Goal: Task Accomplishment & Management: Manage account settings

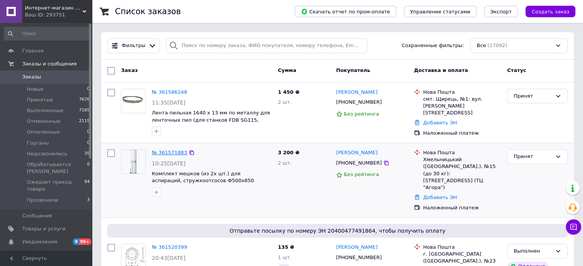
click at [169, 151] on link "№ 361571883" at bounding box center [169, 153] width 35 height 6
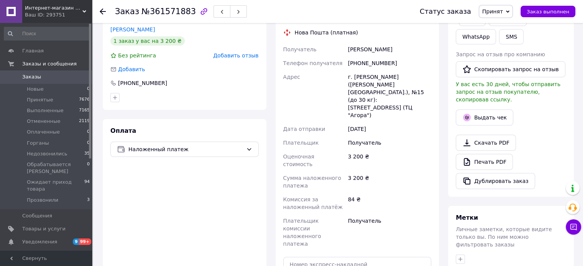
scroll to position [192, 0]
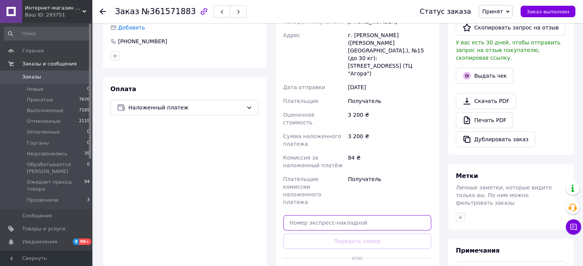
click at [347, 215] on input "text" at bounding box center [357, 222] width 148 height 15
paste input "59001453697183"
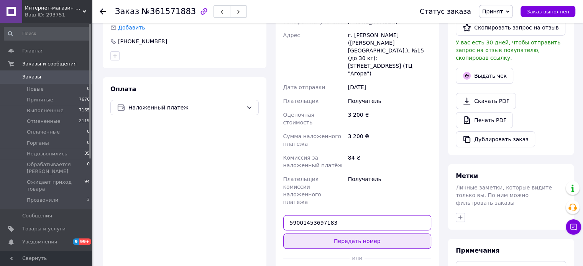
type input "59001453697183"
click at [356, 234] on button "Передать номер" at bounding box center [357, 241] width 148 height 15
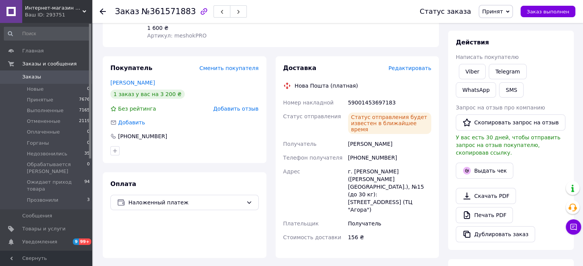
scroll to position [115, 0]
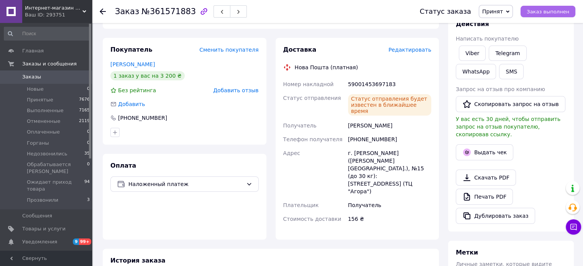
click at [543, 13] on span "Заказ выполнен" at bounding box center [548, 12] width 43 height 6
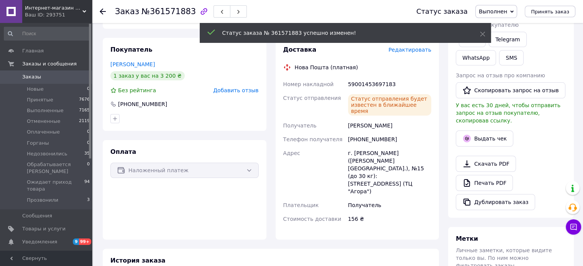
scroll to position [0, 0]
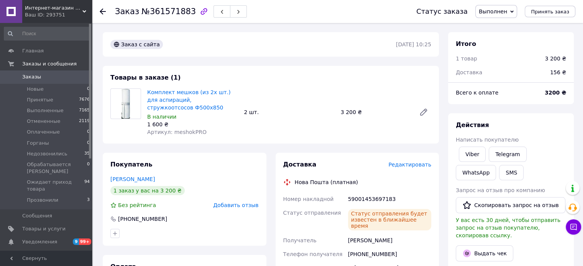
click at [32, 79] on span "Заказы" at bounding box center [31, 77] width 19 height 7
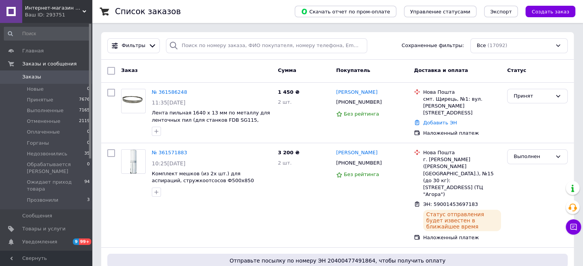
click at [38, 75] on span "Заказы" at bounding box center [31, 77] width 19 height 7
click at [11, 3] on link at bounding box center [11, 11] width 22 height 23
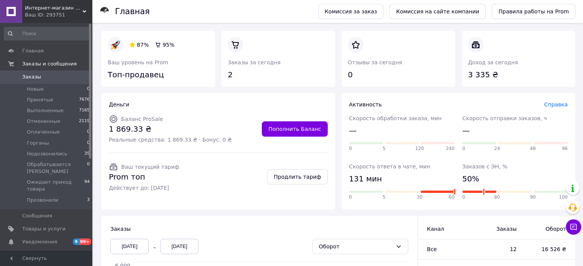
drag, startPoint x: 435, startPoint y: 190, endPoint x: 423, endPoint y: 194, distance: 12.6
click at [423, 194] on div "0 5 30 60" at bounding box center [401, 194] width 105 height 18
drag, startPoint x: 454, startPoint y: 192, endPoint x: 408, endPoint y: 192, distance: 46.0
click at [408, 192] on div "0 5 30 60" at bounding box center [401, 192] width 105 height 2
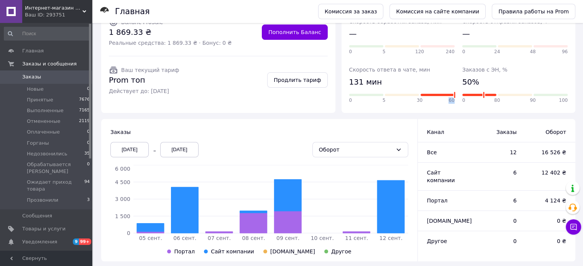
scroll to position [115, 0]
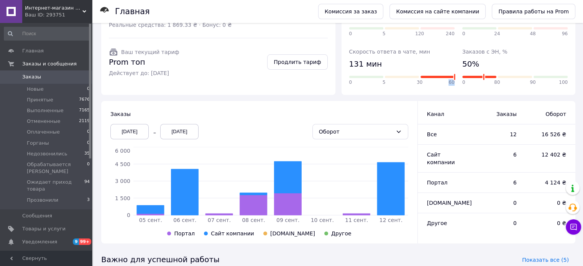
click at [446, 89] on div "Скорость ответа в чате, мин 131 мин 0 5 30 60" at bounding box center [401, 67] width 113 height 49
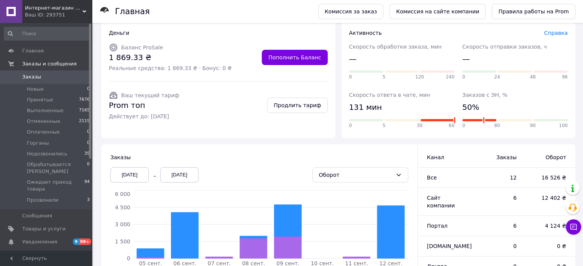
scroll to position [0, 0]
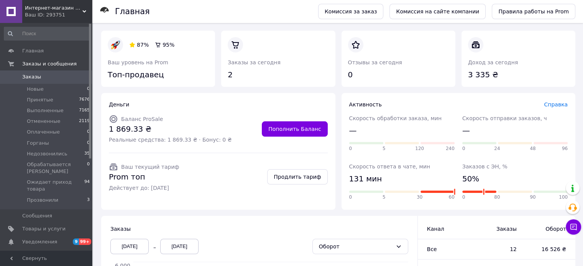
click at [44, 76] on span "Заказы" at bounding box center [46, 77] width 49 height 7
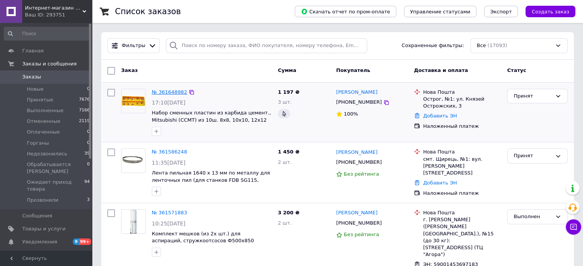
click at [177, 92] on link "№ 361648982" at bounding box center [169, 92] width 35 height 6
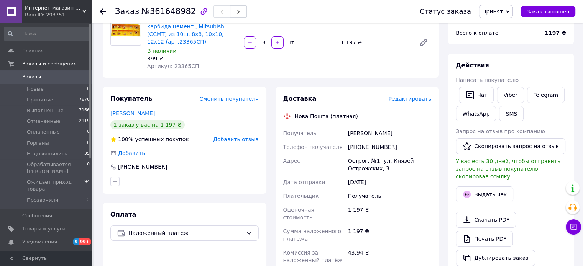
scroll to position [77, 0]
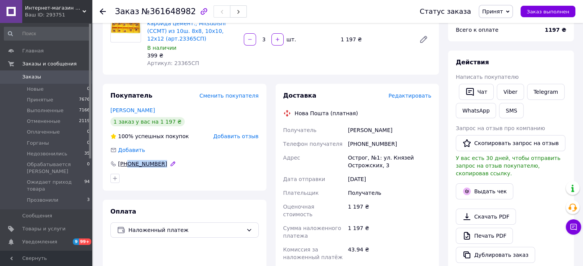
drag, startPoint x: 178, startPoint y: 161, endPoint x: 126, endPoint y: 158, distance: 51.4
click at [126, 158] on div "Покупатель Сменить покупателя Шикірявий Тарас 1 заказ у вас на 1 197 ₴ 100% усп…" at bounding box center [185, 137] width 164 height 107
copy div "0971304001"
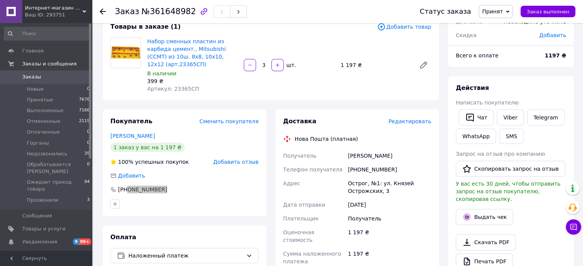
scroll to position [38, 0]
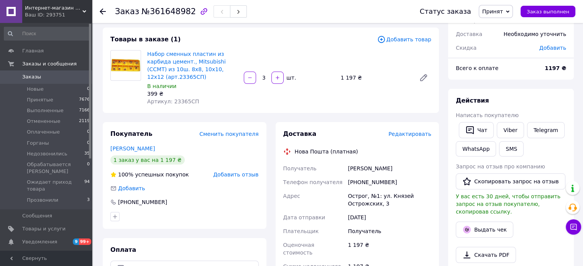
click at [279, 112] on div "Заказ с приложения [DATE] 17:10 Товары в заказе (1) Добавить товар Набор сменны…" at bounding box center [270, 244] width 345 height 501
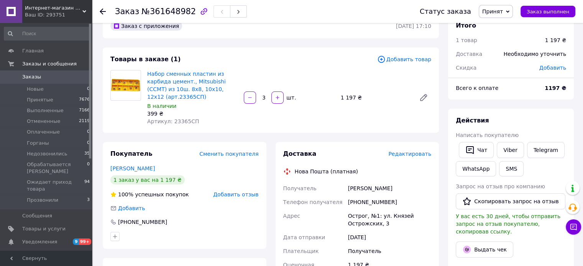
scroll to position [0, 0]
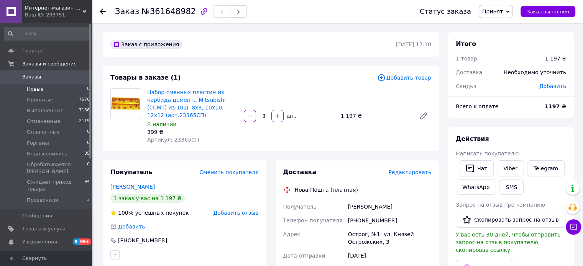
click at [54, 91] on li "Новые 0" at bounding box center [47, 89] width 94 height 11
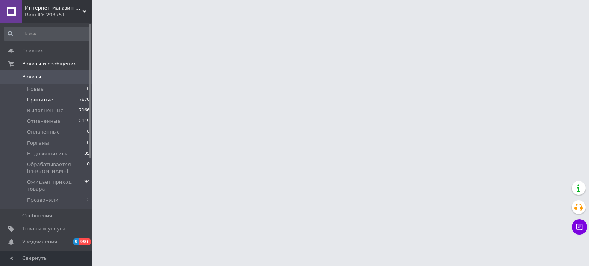
click at [49, 102] on span "Принятые" at bounding box center [40, 100] width 26 height 7
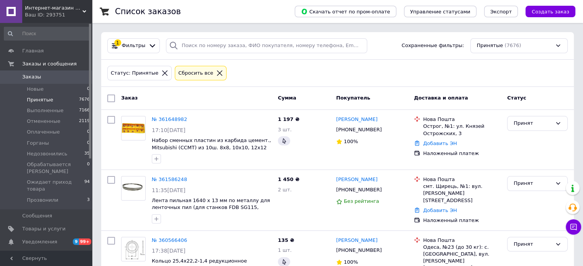
click at [13, 12] on link at bounding box center [11, 11] width 22 height 23
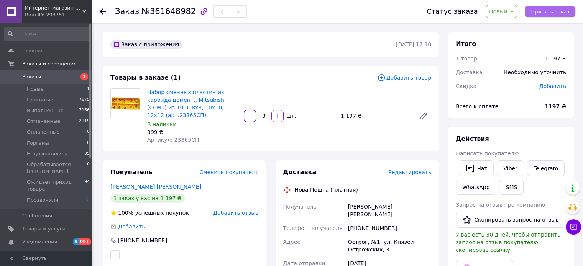
click at [536, 12] on button "Принять заказ" at bounding box center [550, 11] width 51 height 11
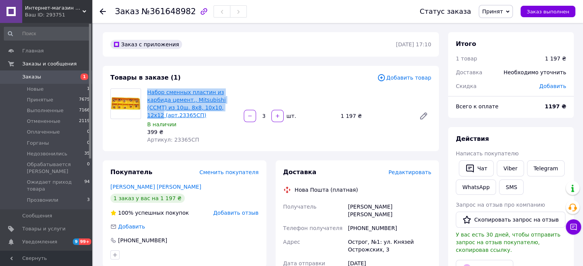
drag, startPoint x: 146, startPoint y: 93, endPoint x: 188, endPoint y: 106, distance: 44.0
click at [188, 106] on div "Набор сменных пластин из карбида цемент., Mitsubishi (CCMT) из 10ш. 8х8, 10х10,…" at bounding box center [192, 116] width 97 height 58
copy link "Набор сменных пластин из карбида цемент., Mitsubishi (CCMT) из 10ш. 8х8, 10х10,…"
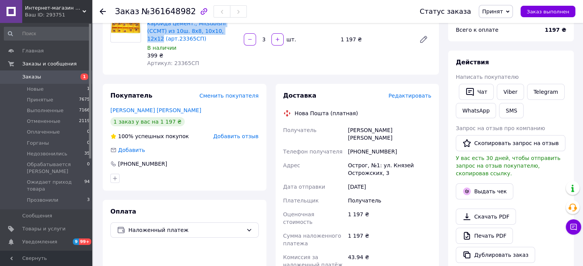
scroll to position [38, 0]
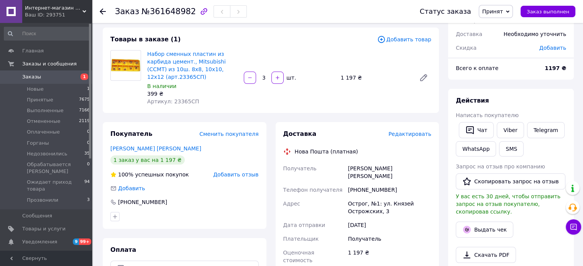
drag, startPoint x: 386, startPoint y: 173, endPoint x: 358, endPoint y: 177, distance: 28.4
click at [358, 183] on div "[PHONE_NUMBER]" at bounding box center [389, 190] width 86 height 14
copy div "0971304001"
click at [370, 113] on div "Заказ с приложения [DATE] 17:10 Товары в заказе (1) Добавить товар Набор сменны…" at bounding box center [270, 248] width 345 height 508
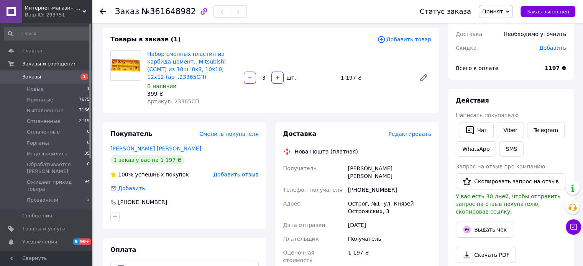
click at [336, 113] on div "Заказ с приложения [DATE] 17:10 Товары в заказе (1) Добавить товар Набор сменны…" at bounding box center [270, 248] width 345 height 508
drag, startPoint x: 388, startPoint y: 179, endPoint x: 358, endPoint y: 178, distance: 29.9
click at [358, 183] on div "[PHONE_NUMBER]" at bounding box center [389, 190] width 86 height 14
copy div "0971304001"
click at [404, 3] on div "Заказ №361648982" at bounding box center [259, 11] width 289 height 23
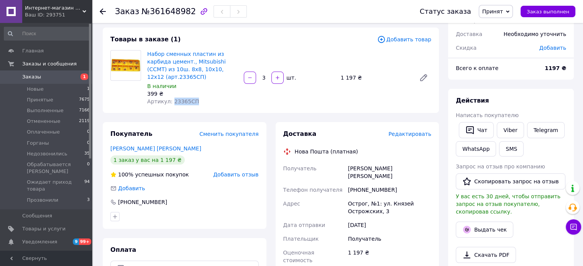
drag, startPoint x: 194, startPoint y: 92, endPoint x: 170, endPoint y: 98, distance: 24.4
click at [170, 98] on div "Артикул: 23365СП" at bounding box center [192, 102] width 90 height 8
copy span "23365СП"
drag, startPoint x: 386, startPoint y: 172, endPoint x: 357, endPoint y: 174, distance: 29.2
click at [357, 183] on div "[PHONE_NUMBER]" at bounding box center [389, 190] width 86 height 14
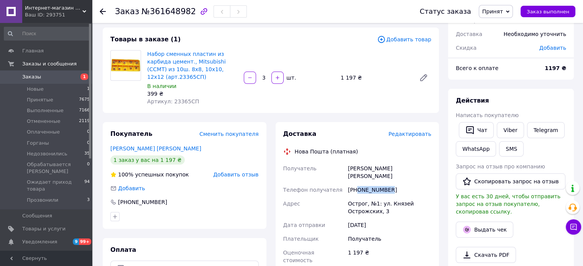
copy div "0971304001"
